Goal: Find specific page/section: Find specific page/section

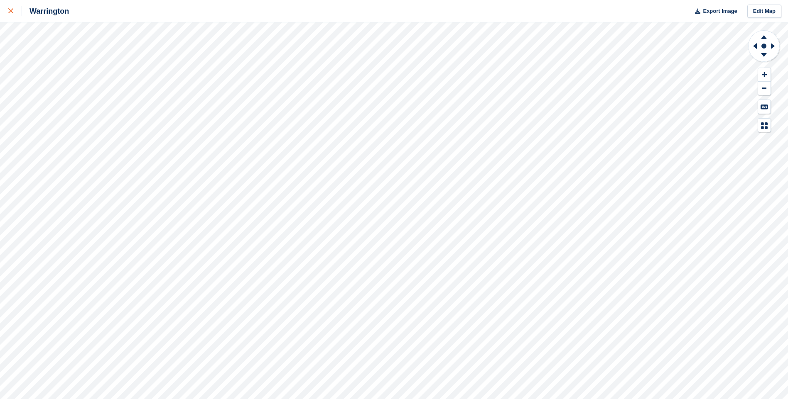
click at [11, 9] on icon at bounding box center [10, 10] width 5 height 5
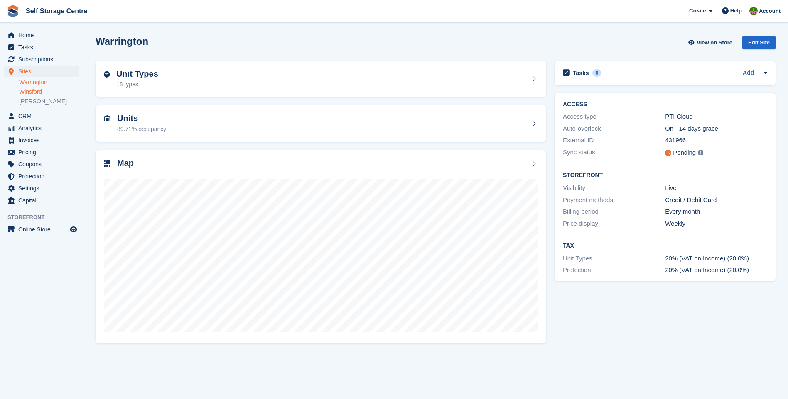
click at [32, 91] on link "Winsford" at bounding box center [48, 92] width 59 height 8
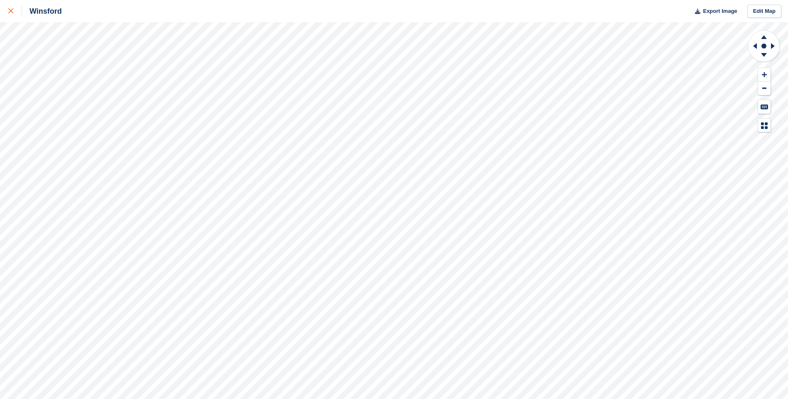
click at [10, 6] on link at bounding box center [11, 11] width 22 height 22
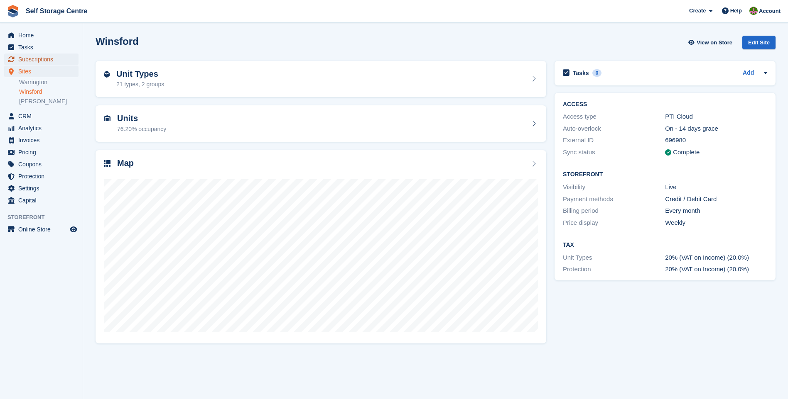
click at [28, 59] on span "Subscriptions" at bounding box center [43, 60] width 50 height 12
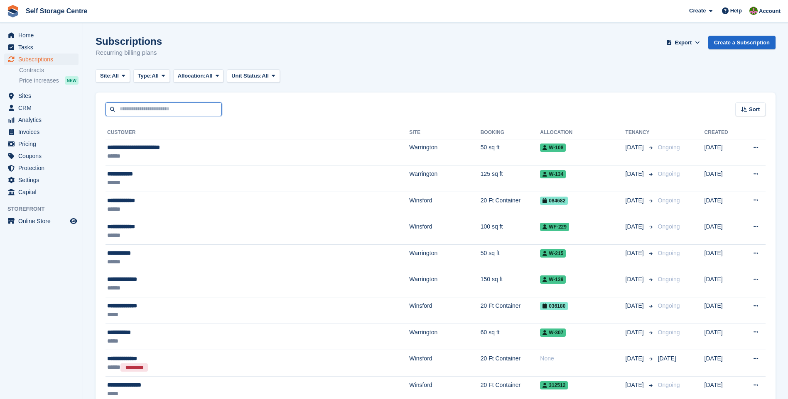
drag, startPoint x: 119, startPoint y: 109, endPoint x: 128, endPoint y: 113, distance: 10.1
click at [119, 109] on input "text" at bounding box center [163, 110] width 116 height 14
type input "********"
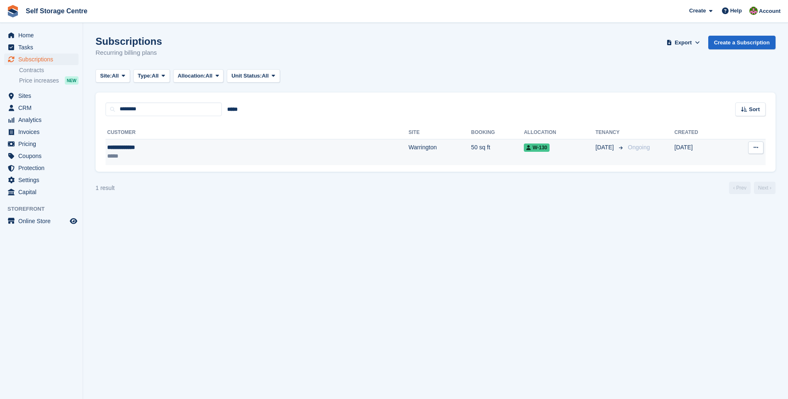
click at [130, 147] on div "**********" at bounding box center [174, 147] width 135 height 9
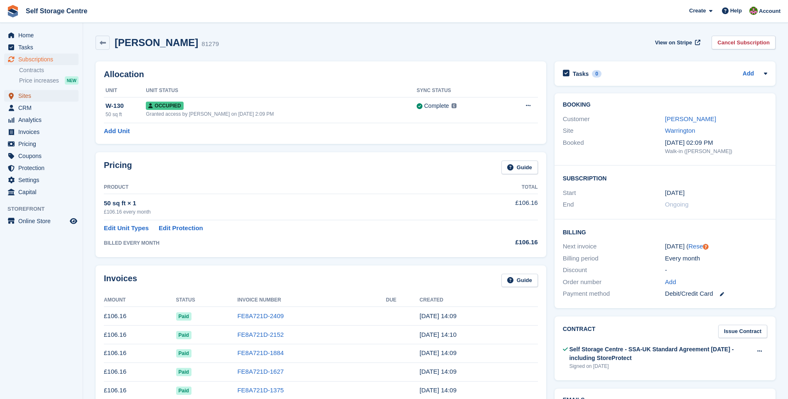
click at [24, 96] on span "Sites" at bounding box center [43, 96] width 50 height 12
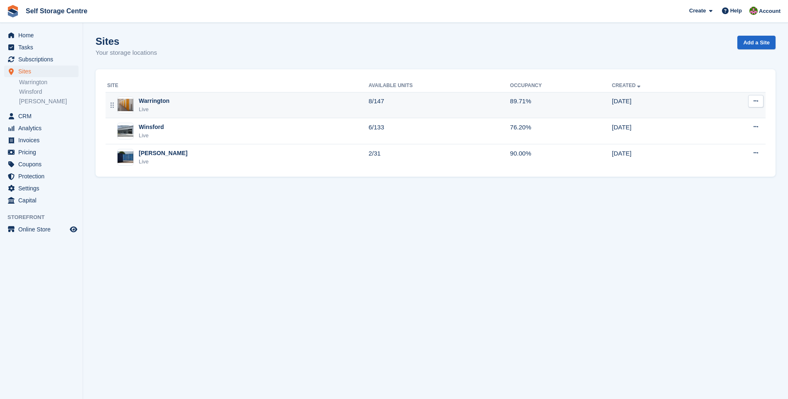
click at [140, 103] on div "Warrington" at bounding box center [154, 101] width 31 height 9
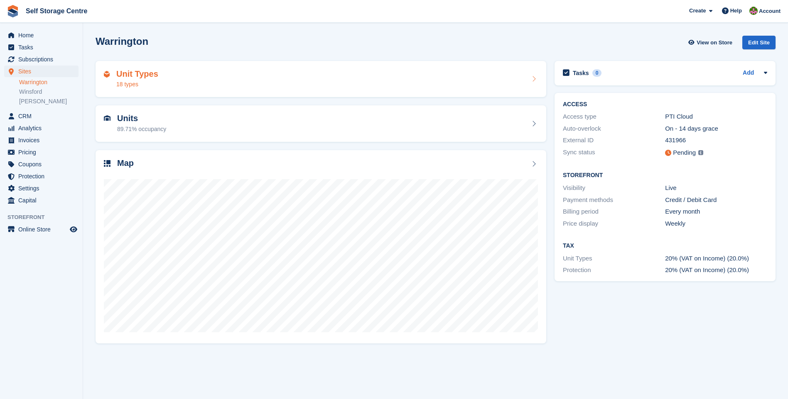
click at [139, 81] on div "18 types" at bounding box center [137, 84] width 42 height 9
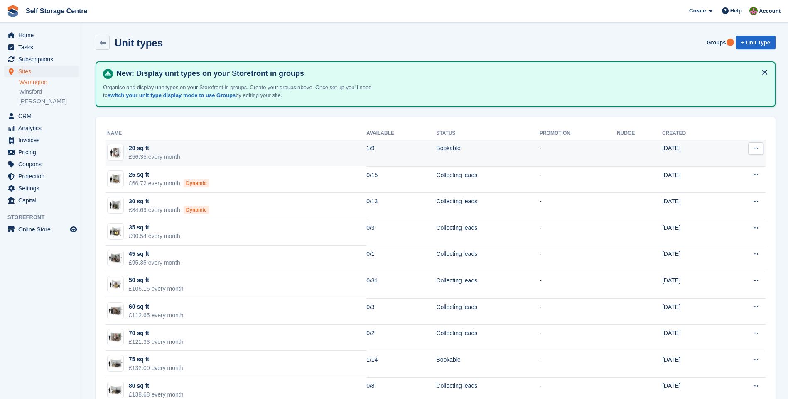
click at [133, 146] on div "20 sq ft" at bounding box center [154, 148] width 51 height 9
